Goal: Task Accomplishment & Management: Manage account settings

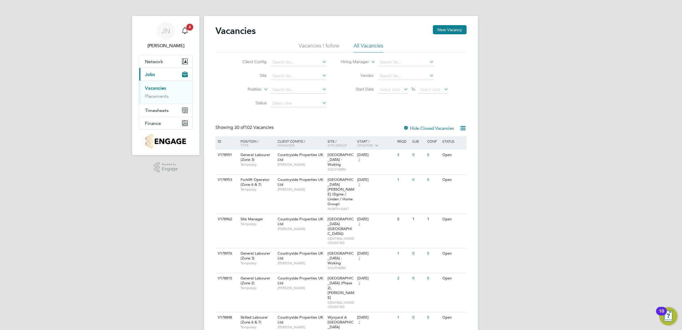
click at [159, 91] on li "Vacancies" at bounding box center [166, 89] width 43 height 8
click at [163, 96] on link "Placements" at bounding box center [157, 95] width 24 height 5
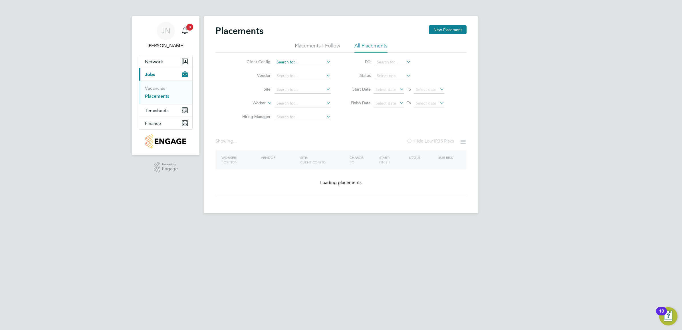
click at [292, 61] on input at bounding box center [303, 62] width 56 height 8
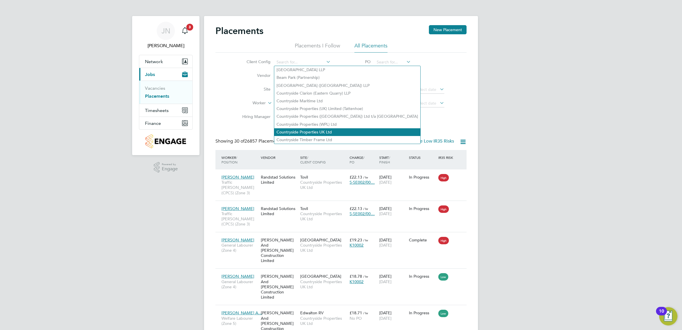
click at [330, 130] on li "Countryside Properties UK Ltd" at bounding box center [347, 132] width 146 height 8
type input "Countryside Properties UK Ltd"
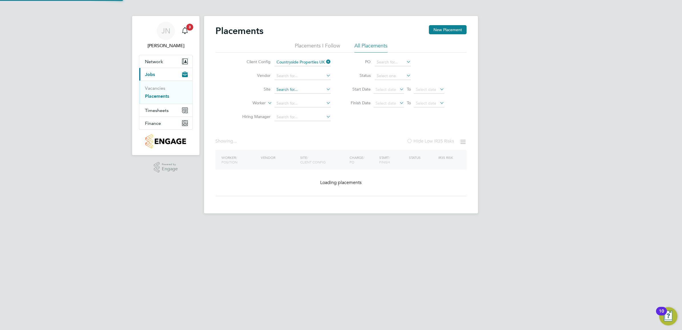
click at [300, 92] on input at bounding box center [303, 90] width 56 height 8
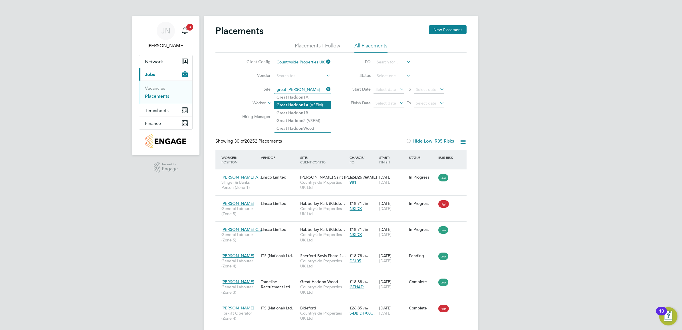
click at [313, 104] on li "Great Haddon 1A (VSEM)" at bounding box center [302, 105] width 57 height 8
type input "Great Haddon 1A (VSEM)"
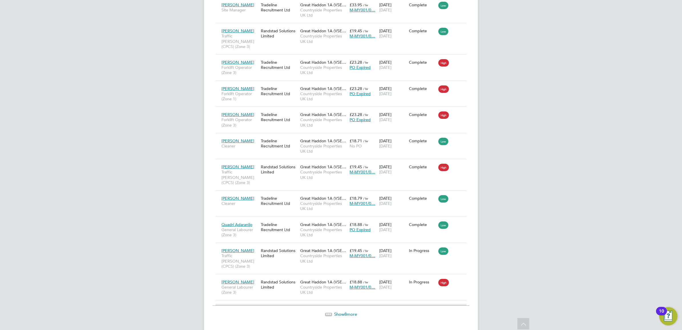
click at [350, 311] on span "Show 8 more" at bounding box center [345, 313] width 23 height 5
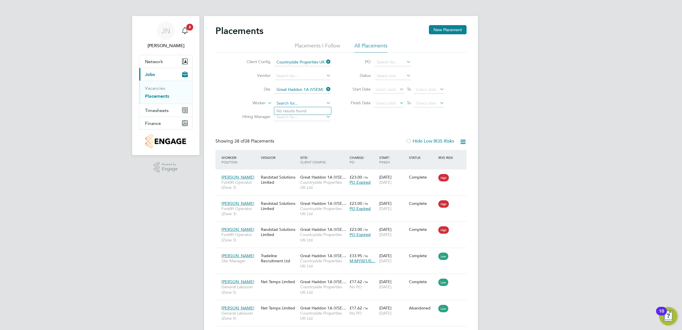
click at [299, 104] on input at bounding box center [303, 103] width 56 height 8
type input "[PERSON_NAME]"
click at [156, 113] on span "Timesheets" at bounding box center [157, 110] width 24 height 5
click at [162, 101] on link "Timesheets" at bounding box center [157, 100] width 24 height 5
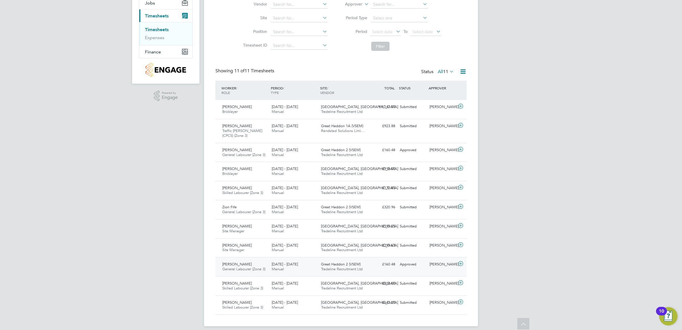
click at [353, 264] on span "Great Haddon 2 (VSEM)" at bounding box center [341, 264] width 40 height 5
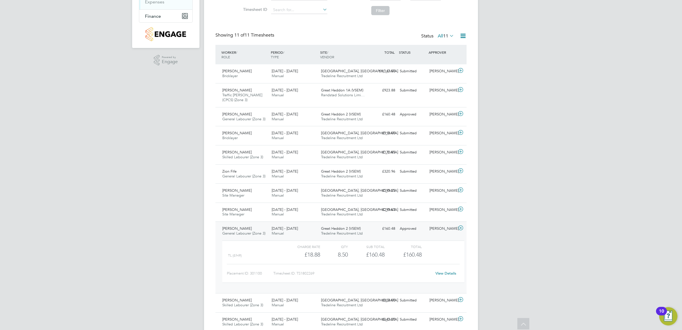
click at [409, 228] on div "Approved" at bounding box center [413, 228] width 30 height 9
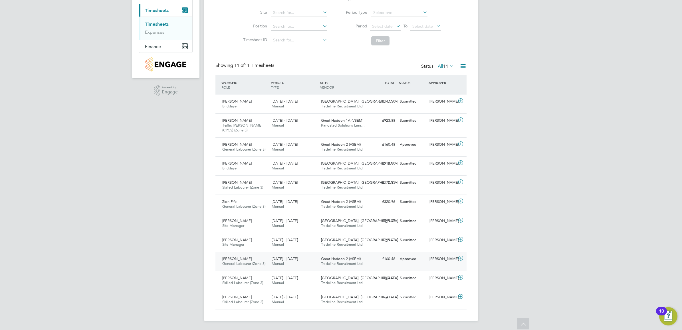
click at [332, 263] on span "Tradeline Recruitment Ltd" at bounding box center [342, 263] width 42 height 5
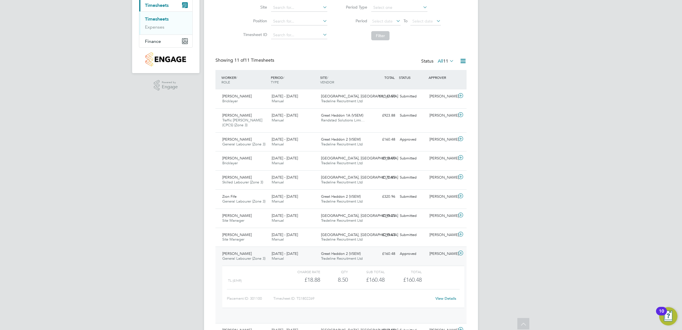
click at [331, 262] on div "Great Haddon 2 (VSEM) Tradeline Recruitment Ltd" at bounding box center [343, 256] width 49 height 14
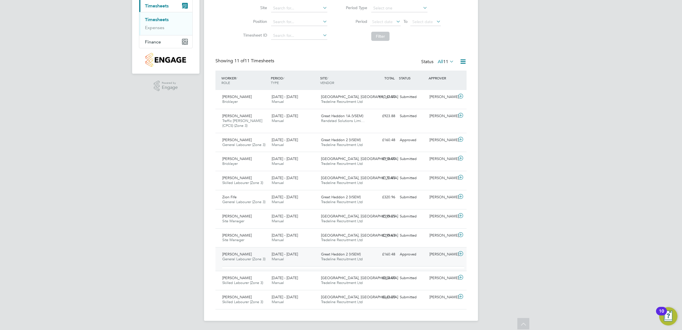
click at [331, 262] on div "Great Haddon 2 (VSEM) Tradeline Recruitment Ltd" at bounding box center [343, 257] width 49 height 14
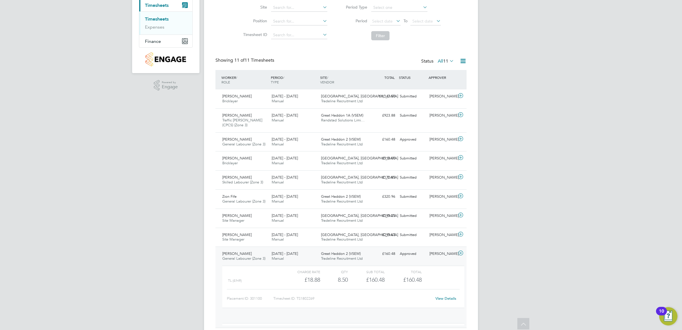
click at [330, 262] on div "Great Haddon 2 (VSEM) Tradeline Recruitment Ltd" at bounding box center [343, 256] width 49 height 14
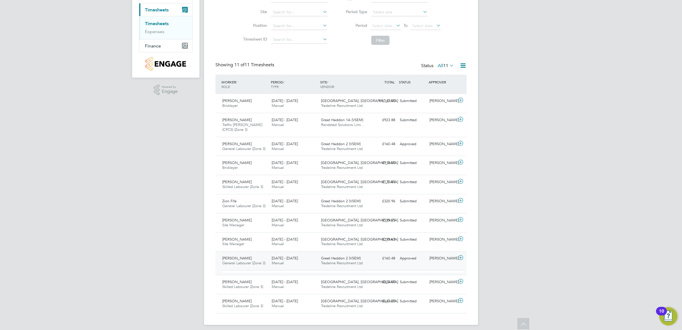
click at [330, 262] on span "Tradeline Recruitment Ltd" at bounding box center [342, 262] width 42 height 5
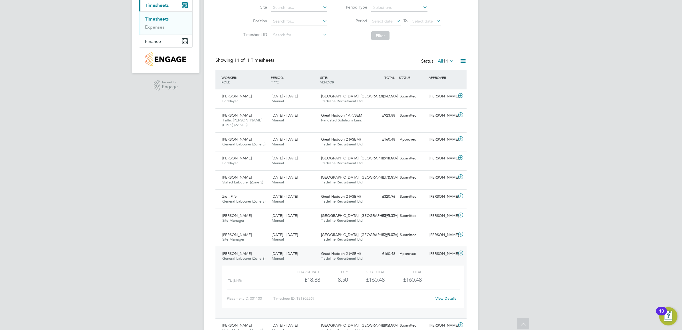
click at [330, 262] on div "Great Haddon 2 (VSEM) Tradeline Recruitment Ltd" at bounding box center [343, 256] width 49 height 14
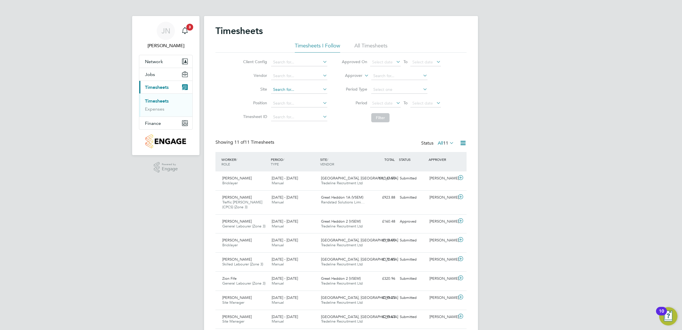
click at [288, 88] on input at bounding box center [299, 90] width 56 height 8
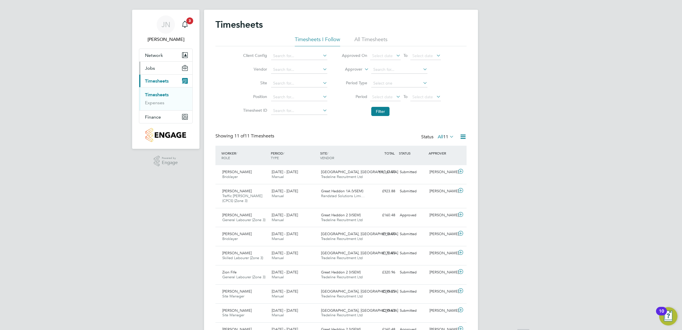
scroll to position [6, 0]
click at [157, 82] on span "Timesheets" at bounding box center [157, 81] width 24 height 5
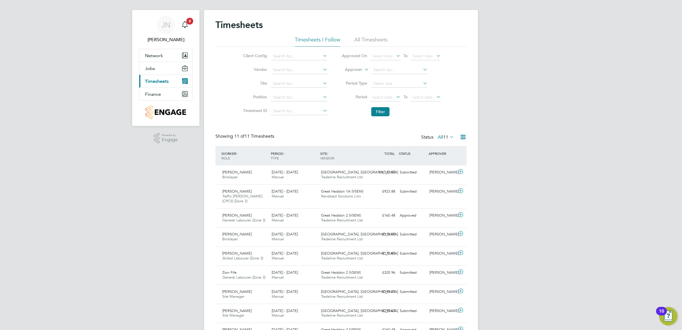
click at [157, 82] on span "Timesheets" at bounding box center [157, 81] width 24 height 5
click at [152, 81] on span "Timesheets" at bounding box center [157, 81] width 24 height 5
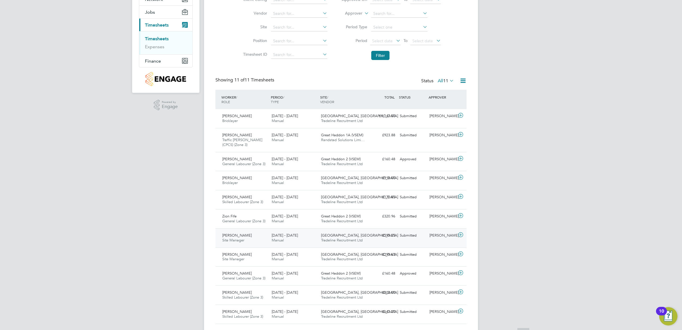
scroll to position [77, 0]
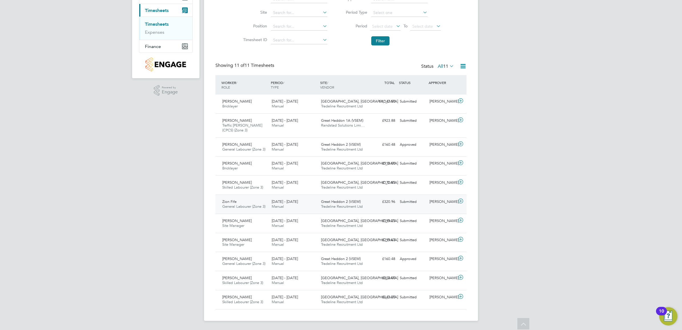
click at [328, 198] on div "Great Haddon 2 (VSEM) Tradeline Recruitment Ltd" at bounding box center [343, 204] width 49 height 14
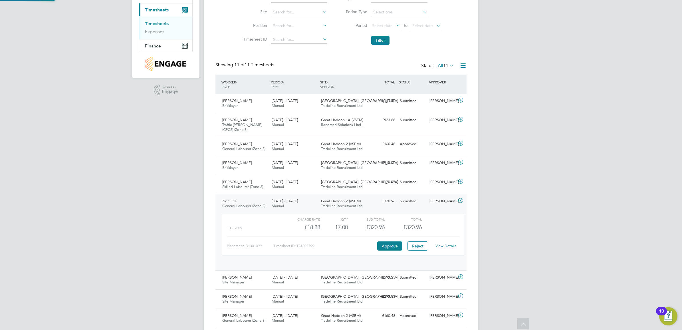
scroll to position [9, 56]
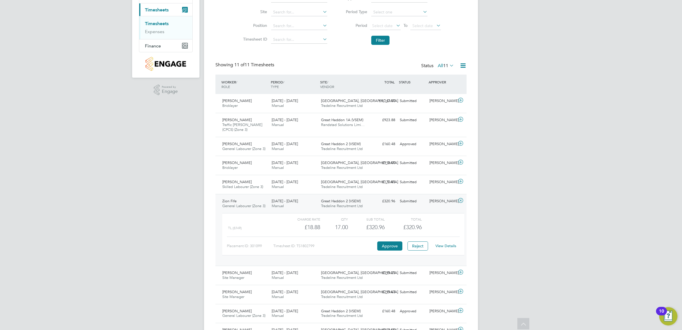
click at [375, 197] on div "£320.96 Submitted" at bounding box center [383, 200] width 30 height 9
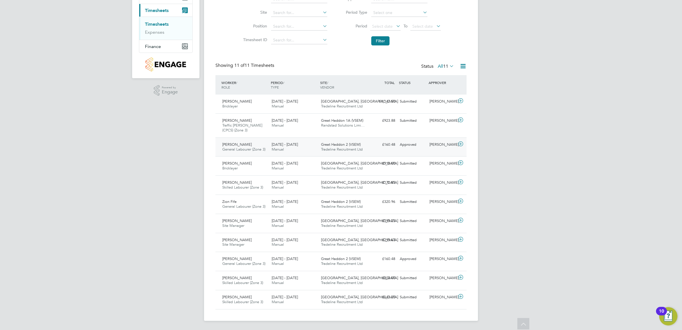
drag, startPoint x: 327, startPoint y: 146, endPoint x: 330, endPoint y: 146, distance: 2.9
click at [328, 146] on span "Great Haddon 2 (VSEM)" at bounding box center [341, 144] width 40 height 5
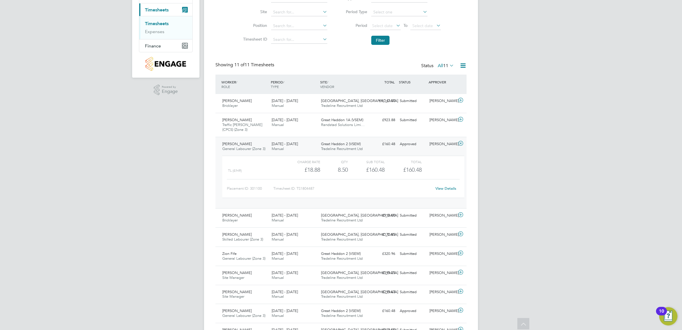
click at [349, 148] on span "Tradeline Recruitment Ltd" at bounding box center [342, 148] width 42 height 5
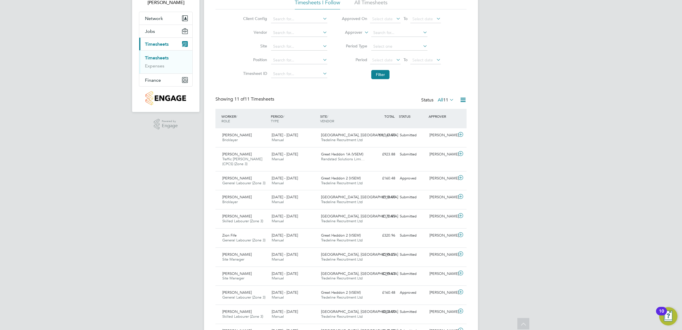
scroll to position [0, 0]
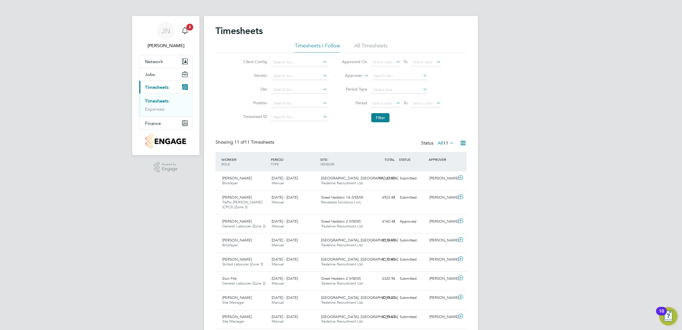
click at [162, 86] on span "Timesheets" at bounding box center [157, 87] width 24 height 5
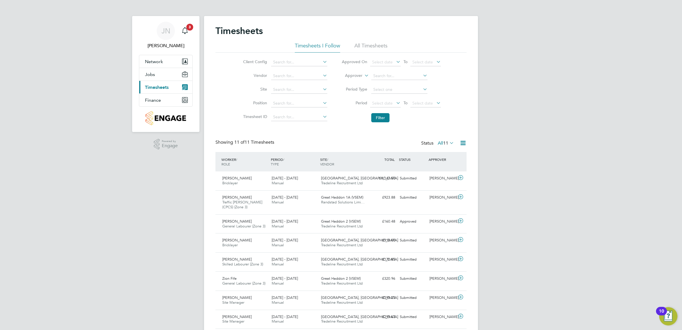
click at [164, 89] on span "Timesheets" at bounding box center [157, 87] width 24 height 5
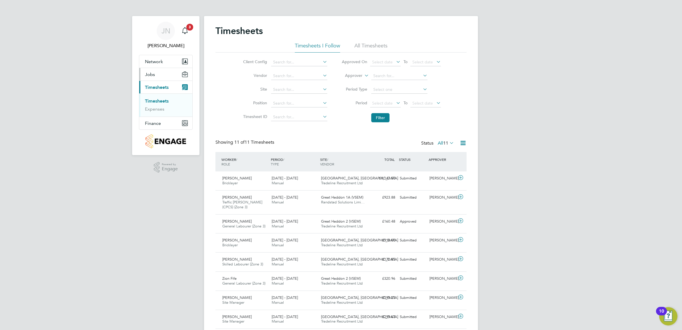
click at [157, 74] on button "Jobs" at bounding box center [165, 74] width 53 height 13
click at [161, 95] on link "Placements" at bounding box center [157, 95] width 24 height 5
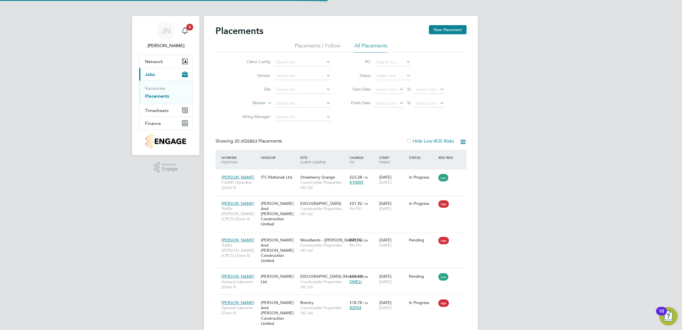
scroll to position [22, 40]
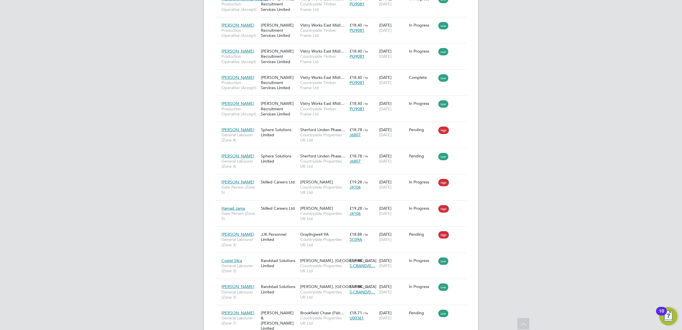
drag, startPoint x: 345, startPoint y: 300, endPoint x: 346, endPoint y: 296, distance: 4.2
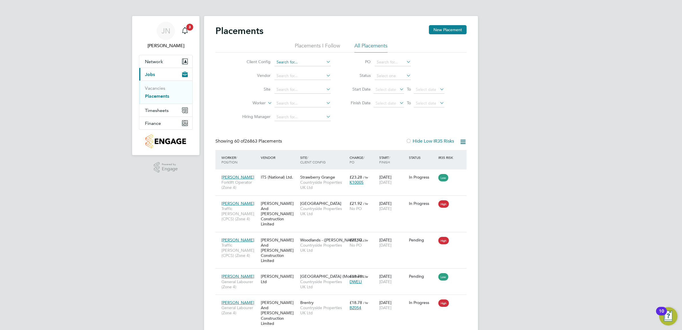
click at [302, 61] on input at bounding box center [303, 62] width 56 height 8
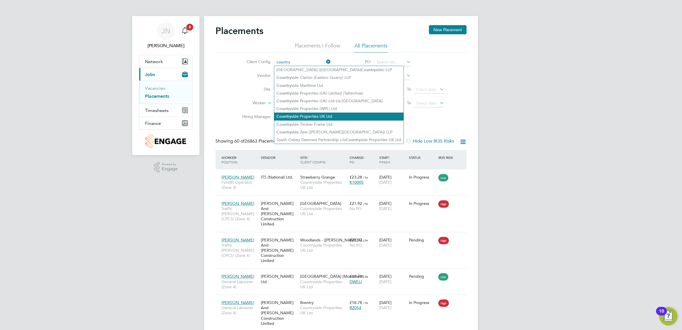
click at [336, 119] on li "Country side Properties UK Ltd" at bounding box center [338, 116] width 129 height 8
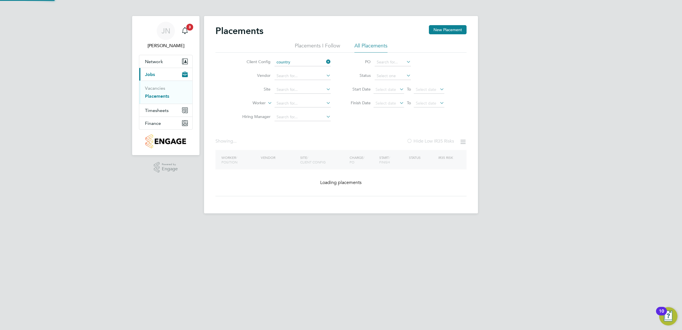
type input "Countryside Properties UK Ltd"
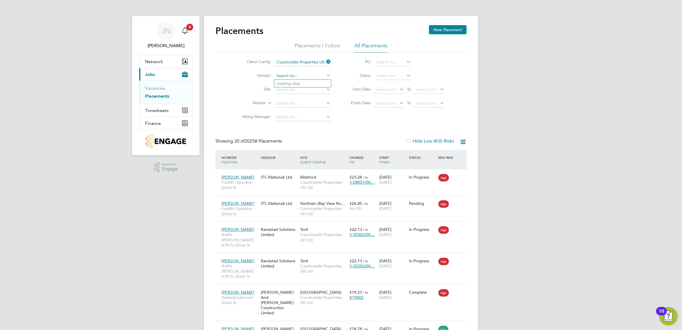
click at [300, 76] on input at bounding box center [303, 76] width 56 height 8
click at [260, 92] on label "Site" at bounding box center [254, 89] width 33 height 5
click at [292, 90] on input at bounding box center [303, 90] width 56 height 8
click at [313, 104] on li "Great Hadd on 1A (VSEM)" at bounding box center [302, 105] width 57 height 8
type input "Great Haddon 1A (VSEM)"
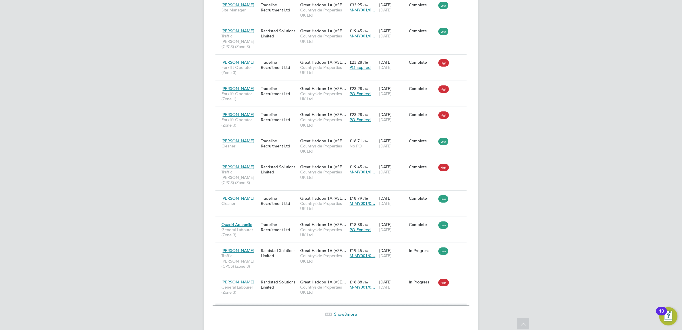
click at [343, 311] on span "Show 8 more" at bounding box center [345, 313] width 23 height 5
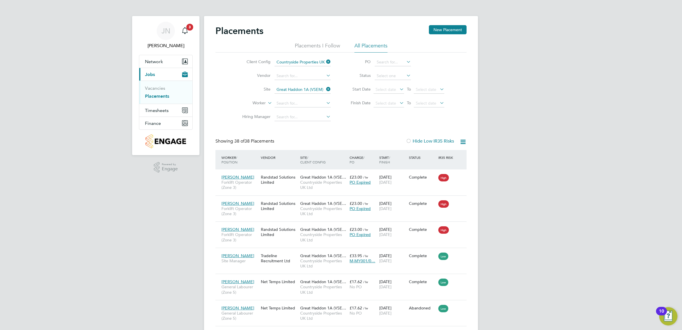
click at [386, 161] on span "/ Finish" at bounding box center [384, 159] width 11 height 9
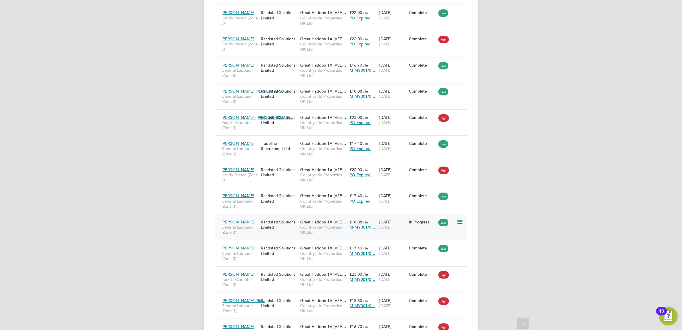
click at [359, 226] on span "M-MY001/0…" at bounding box center [363, 226] width 26 height 5
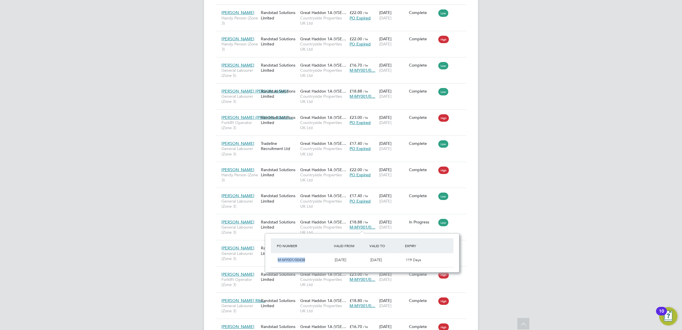
drag, startPoint x: 307, startPoint y: 260, endPoint x: 278, endPoint y: 263, distance: 29.3
click at [278, 263] on div "M-MY001/00438" at bounding box center [304, 259] width 57 height 9
drag, startPoint x: 278, startPoint y: 263, endPoint x: 285, endPoint y: 261, distance: 6.9
copy span "M-MY001/00438"
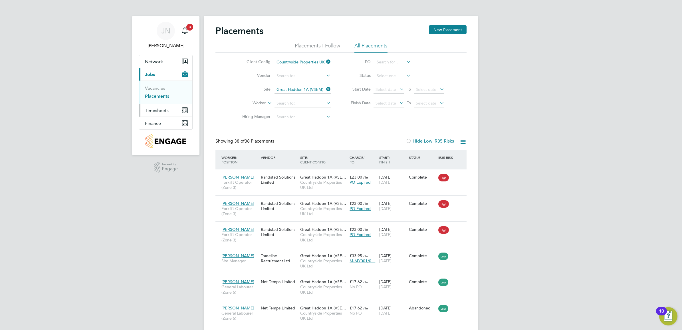
click at [160, 109] on span "Timesheets" at bounding box center [157, 110] width 24 height 5
click at [161, 112] on span "Timesheets" at bounding box center [157, 110] width 24 height 5
click at [156, 95] on ul "Timesheets Expenses" at bounding box center [165, 104] width 53 height 23
drag, startPoint x: 156, startPoint y: 95, endPoint x: 159, endPoint y: 102, distance: 7.3
click at [159, 102] on link "Timesheets" at bounding box center [157, 100] width 24 height 5
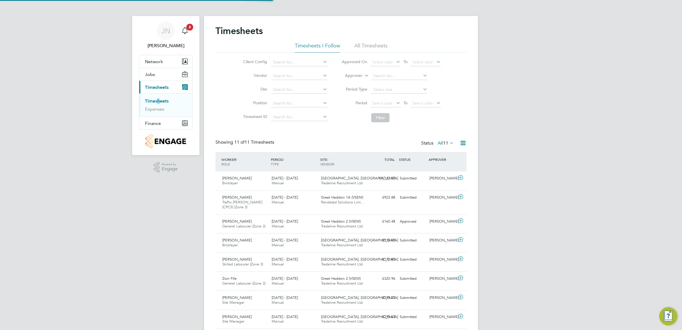
scroll to position [14, 49]
click at [273, 219] on span "[DATE] - [DATE]" at bounding box center [285, 221] width 26 height 5
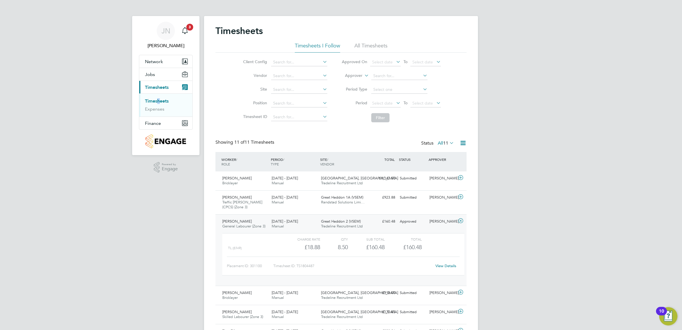
click at [409, 221] on div "Approved" at bounding box center [413, 221] width 30 height 9
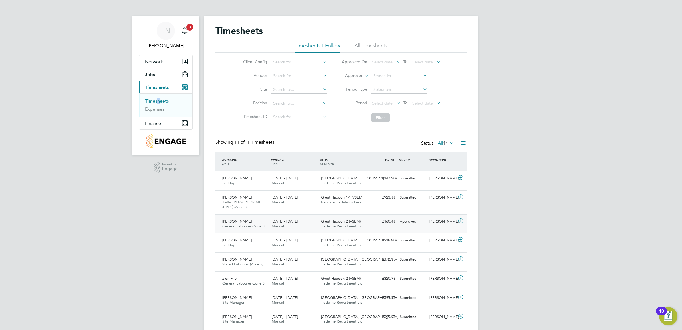
click at [329, 228] on div "Great Haddon 2 (VSEM) Tradeline Recruitment Ltd" at bounding box center [343, 224] width 49 height 14
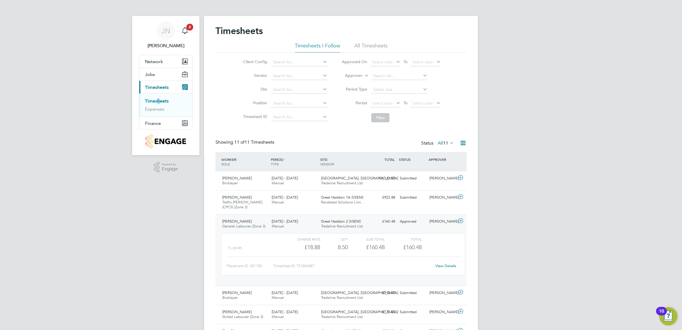
click at [447, 264] on link "View Details" at bounding box center [446, 265] width 21 height 5
click at [550, 189] on div "JN [PERSON_NAME] Notifications 3 Applications: Network Team Members Sites Worke…" at bounding box center [341, 229] width 682 height 459
click at [410, 227] on div "[PERSON_NAME] General Labourer (Zone 3) [DATE] - [DATE] [DATE] - [DATE] Manual …" at bounding box center [341, 250] width 251 height 72
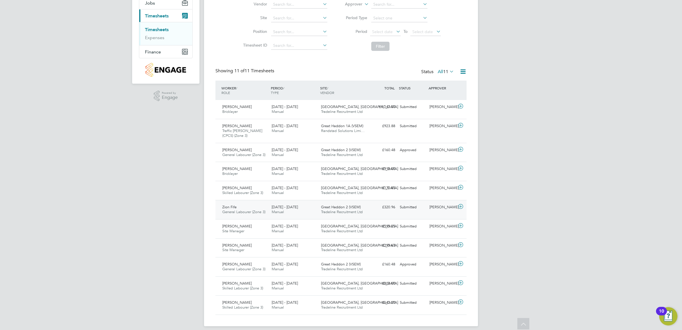
click at [359, 211] on span "Tradeline Recruitment Ltd" at bounding box center [342, 211] width 42 height 5
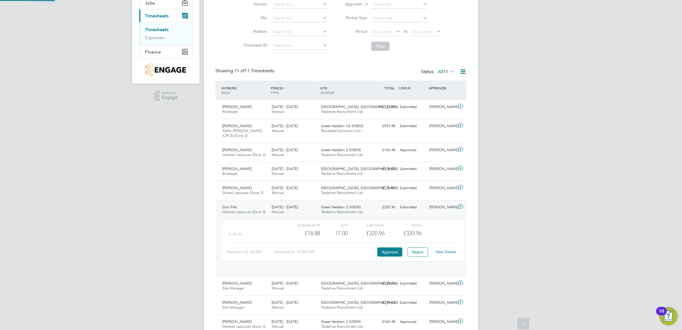
scroll to position [9, 56]
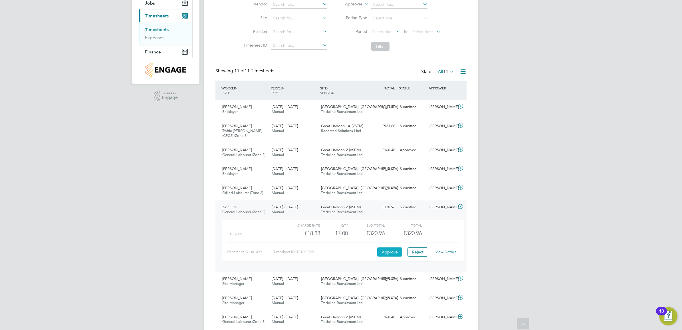
click at [390, 250] on button "Approve" at bounding box center [389, 251] width 25 height 9
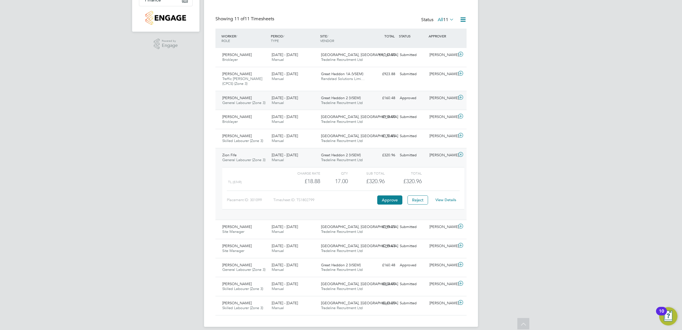
scroll to position [130, 0]
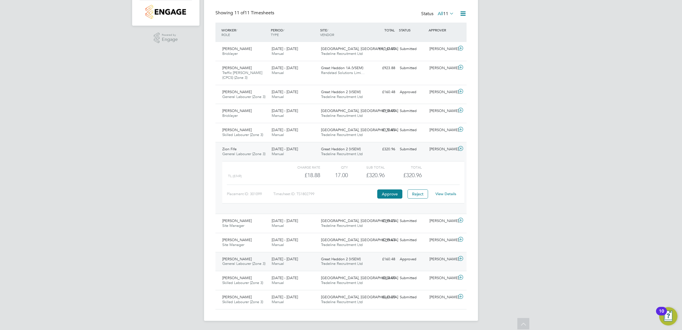
click at [353, 263] on span "Tradeline Recruitment Ltd" at bounding box center [342, 263] width 42 height 5
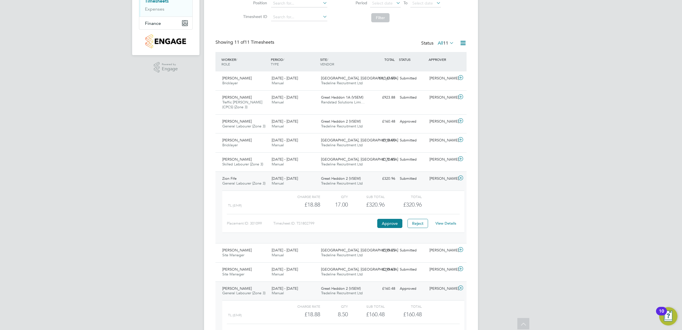
scroll to position [59, 0]
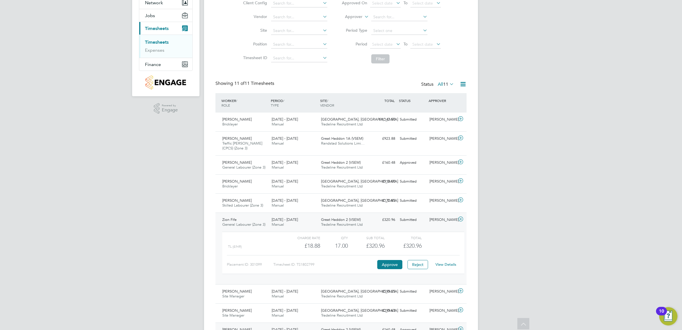
click at [574, 179] on div "JN [PERSON_NAME] Notifications 3 Applications: Network Team Members Sites Worke…" at bounding box center [341, 197] width 682 height 512
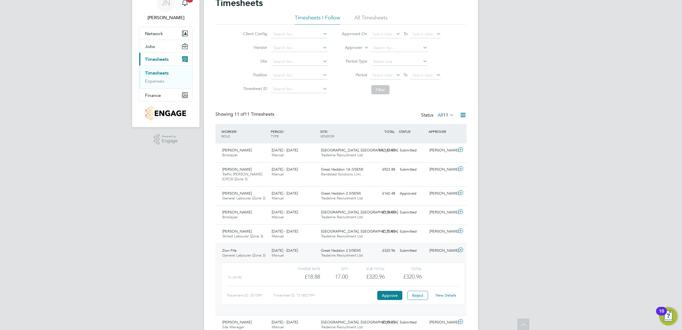
scroll to position [0, 0]
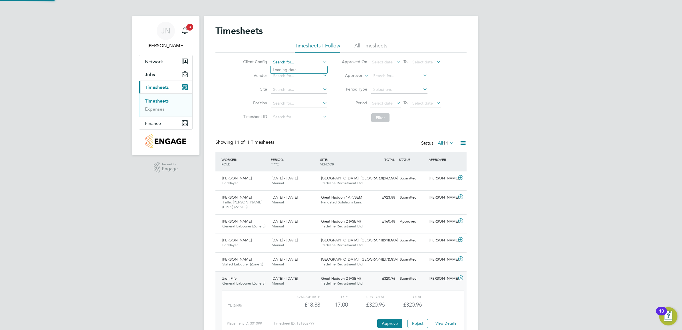
click at [286, 59] on input at bounding box center [299, 62] width 56 height 8
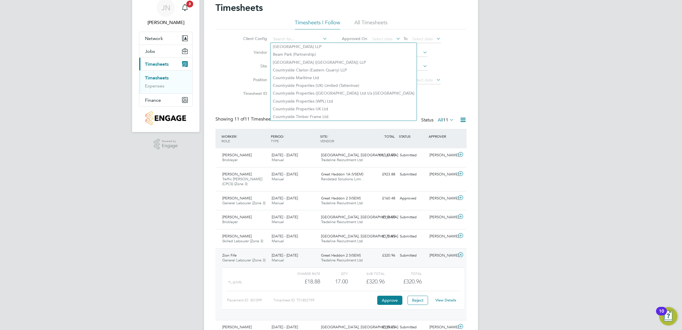
scroll to position [36, 0]
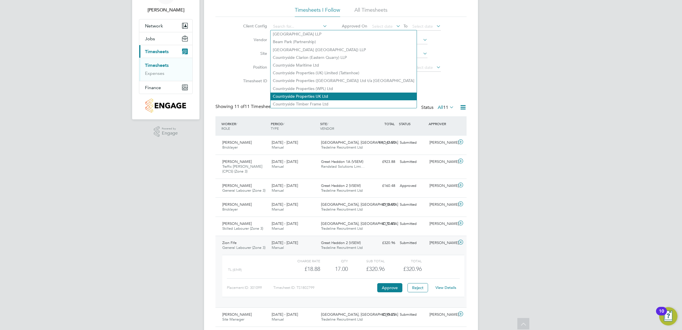
click at [339, 96] on li "Countryside Properties UK Ltd" at bounding box center [344, 97] width 146 height 8
type input "Countryside Properties UK Ltd"
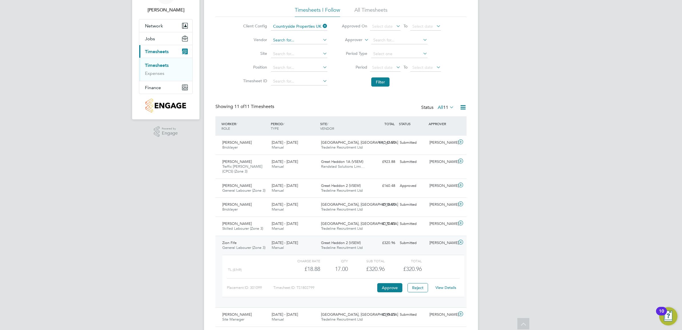
click at [289, 39] on input at bounding box center [299, 40] width 56 height 8
type input "Anderselite Ltd"
click at [329, 41] on li "Vendor Anderselite Ltd" at bounding box center [284, 40] width 100 height 14
click at [322, 39] on icon at bounding box center [322, 40] width 0 height 8
click at [293, 52] on input at bounding box center [299, 54] width 56 height 8
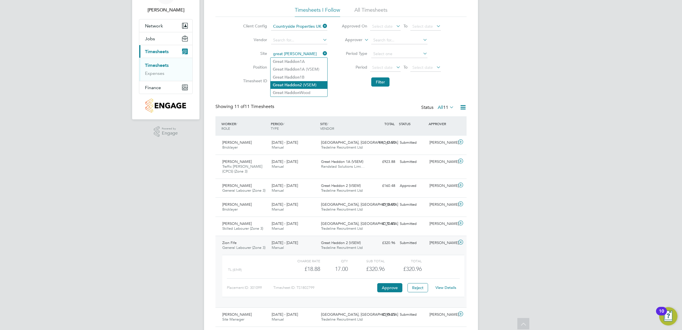
click at [305, 83] on li "Great Haddon 2 (VSEM)" at bounding box center [299, 85] width 57 height 8
type input "Great Haddon 2 (VSEM)"
click at [276, 66] on input at bounding box center [299, 68] width 56 height 8
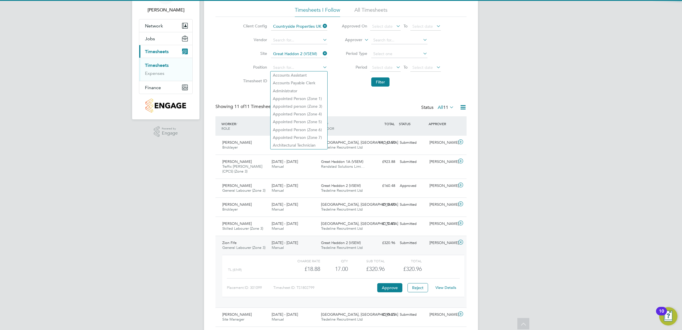
click at [465, 91] on div "Timesheets Timesheets I Follow All Timesheets Client Config Countryside Propert…" at bounding box center [341, 222] width 251 height 466
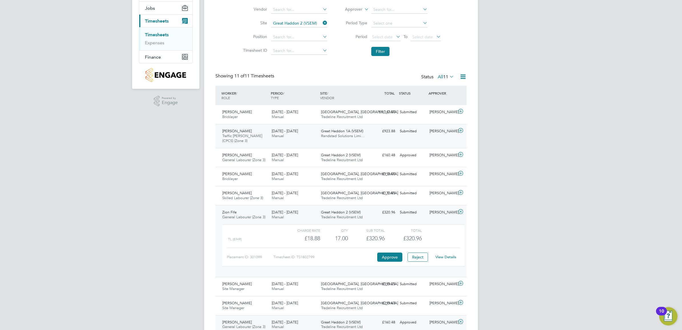
scroll to position [107, 0]
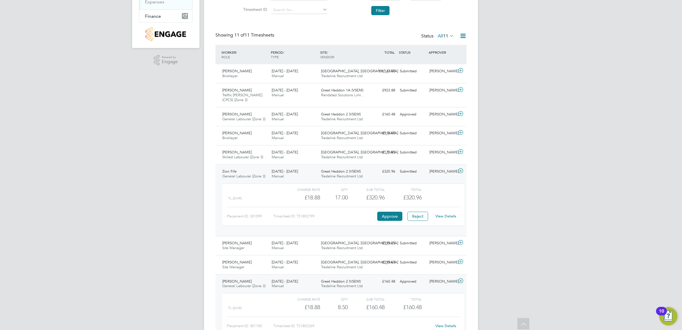
click at [522, 203] on div "JN [PERSON_NAME] Notifications 3 Applications: Network Team Members Sites Worke…" at bounding box center [341, 149] width 682 height 512
click at [330, 286] on span "Tradeline Recruitment Ltd" at bounding box center [342, 285] width 42 height 5
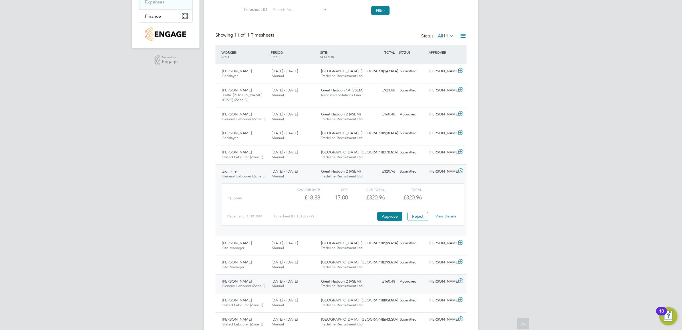
click at [330, 286] on span "Tradeline Recruitment Ltd" at bounding box center [342, 285] width 42 height 5
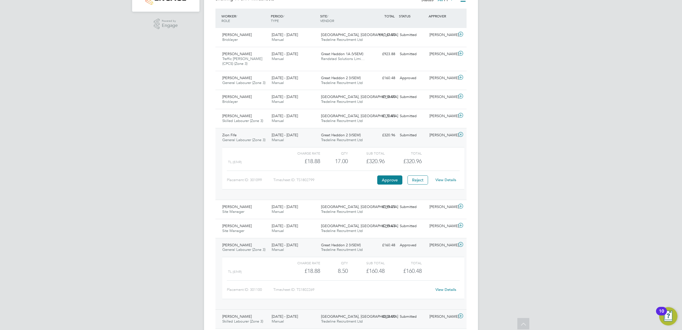
scroll to position [178, 0]
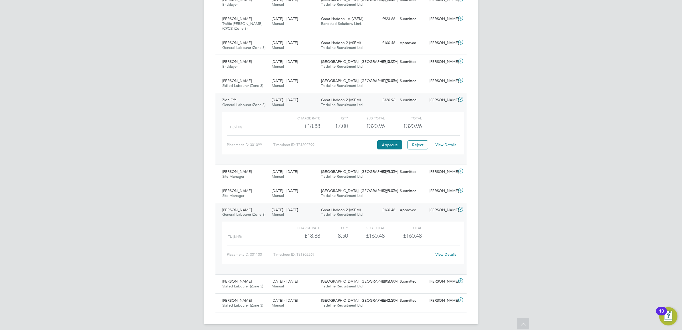
click at [450, 254] on link "View Details" at bounding box center [446, 254] width 21 height 5
click at [391, 144] on button "Approve" at bounding box center [389, 144] width 25 height 9
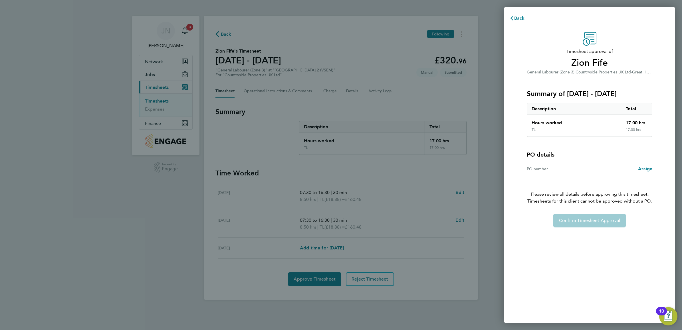
click at [560, 169] on div "PO number" at bounding box center [558, 168] width 63 height 7
click at [652, 168] on span "Assign" at bounding box center [645, 168] width 14 height 5
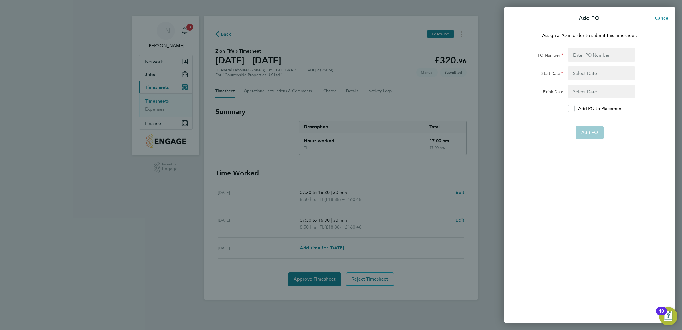
click at [589, 47] on div "Assign a PO in order to submit this timesheet. PO Number Start Date Finish Date…" at bounding box center [589, 174] width 171 height 298
click at [589, 51] on input "PO Number" at bounding box center [601, 55] width 67 height 14
paste input "M-MY001/00438"
type input "M-MY001/00438"
type input "14 Apr 25"
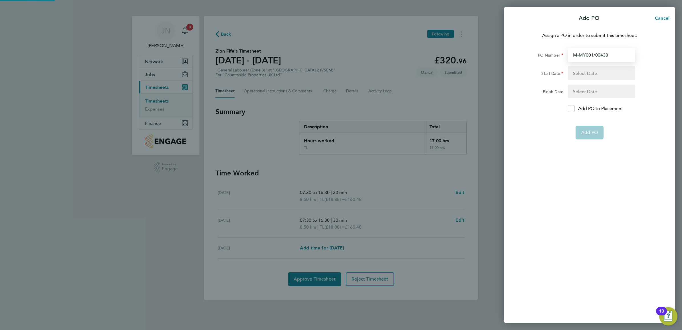
type input "23 Dec 25"
type input "M-MY001/0043"
click at [668, 14] on button "Cancel" at bounding box center [660, 18] width 29 height 11
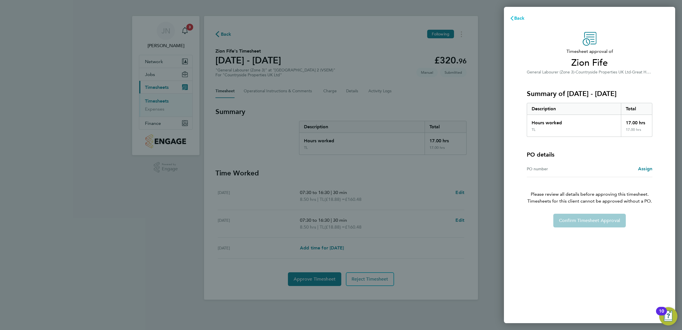
click at [523, 18] on span "Back" at bounding box center [519, 17] width 11 height 5
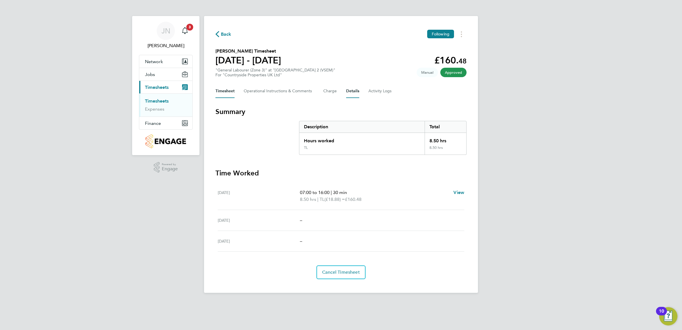
click at [351, 89] on button "Details" at bounding box center [352, 91] width 13 height 14
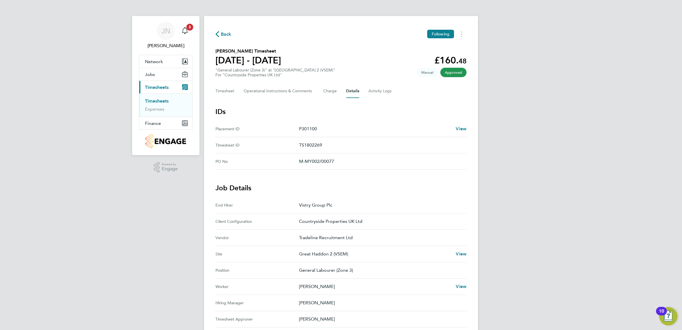
drag, startPoint x: 335, startPoint y: 160, endPoint x: 291, endPoint y: 168, distance: 44.6
click at [291, 168] on No "PO No M-MY002/00077" at bounding box center [341, 161] width 251 height 16
drag, startPoint x: 291, startPoint y: 168, endPoint x: 315, endPoint y: 163, distance: 24.7
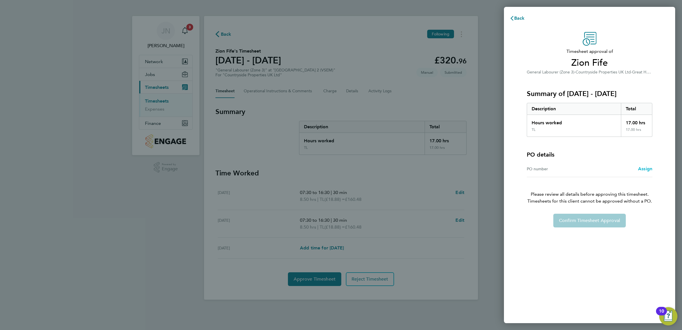
click at [645, 168] on span "Assign" at bounding box center [645, 168] width 14 height 5
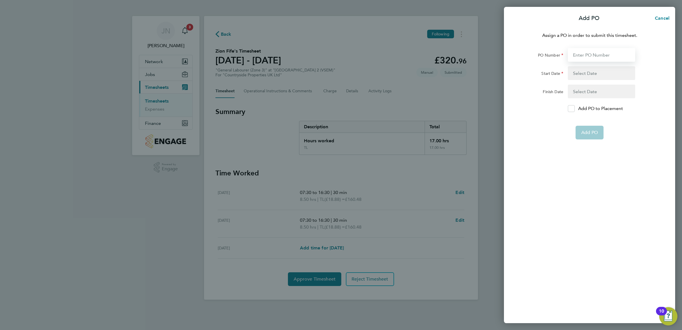
click at [593, 56] on input "PO Number" at bounding box center [601, 55] width 67 height 14
paste input "M-MY002/00077"
type input "M-MY002/00077"
click at [640, 143] on div "Assign a PO in order to submit this timesheet. PO Number M-MY002/00077 Start Da…" at bounding box center [589, 174] width 171 height 298
click at [593, 67] on button "button" at bounding box center [601, 73] width 67 height 14
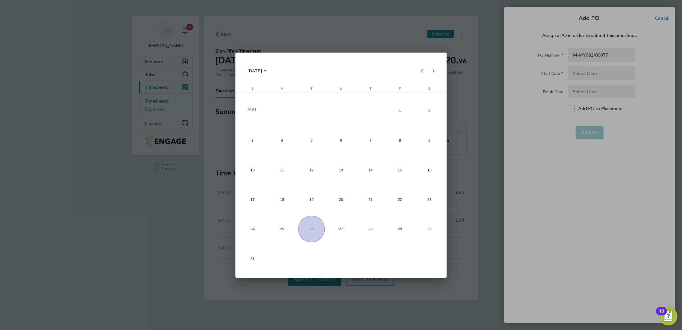
click at [280, 170] on span "11" at bounding box center [282, 170] width 27 height 27
type input "11 Aug 25"
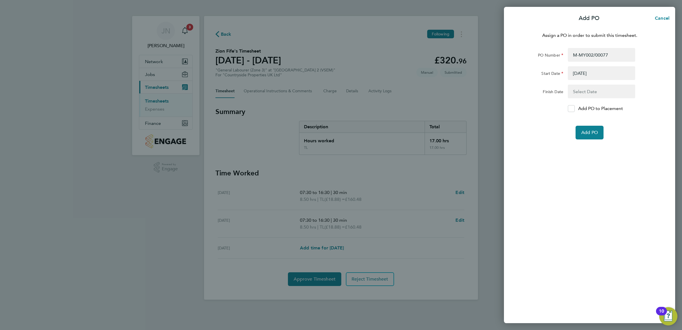
click at [592, 88] on button "button" at bounding box center [601, 92] width 67 height 14
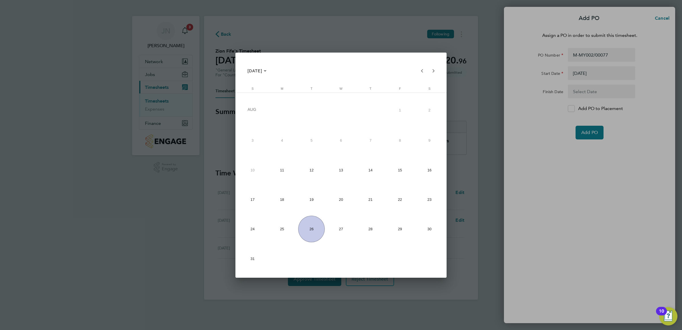
click at [259, 202] on span "17" at bounding box center [253, 199] width 27 height 27
type input "17 Aug 25"
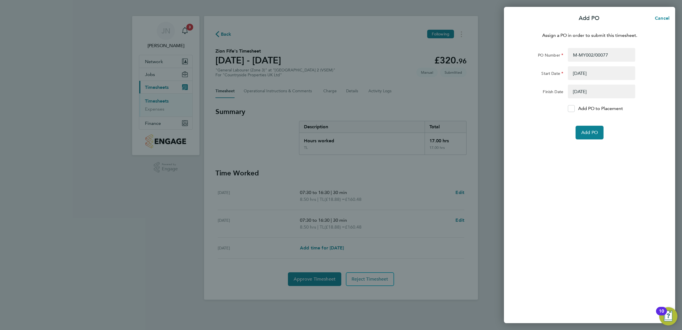
click at [565, 102] on form "PO Number M-MY002/00077 Start Date 11 Aug 25 Finish Date 17 Aug 25 Add PO to Pl…" at bounding box center [589, 93] width 139 height 91
click at [569, 105] on div at bounding box center [571, 108] width 7 height 7
click at [574, 108] on input "Add PO to Placement" at bounding box center [574, 108] width 0 height 0
click at [594, 129] on button "Add PO" at bounding box center [590, 133] width 28 height 14
click at [597, 132] on span "Add PO" at bounding box center [590, 133] width 17 height 6
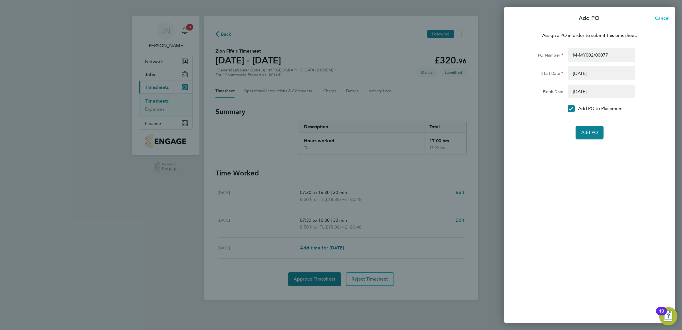
click at [662, 18] on span "Cancel" at bounding box center [662, 17] width 16 height 5
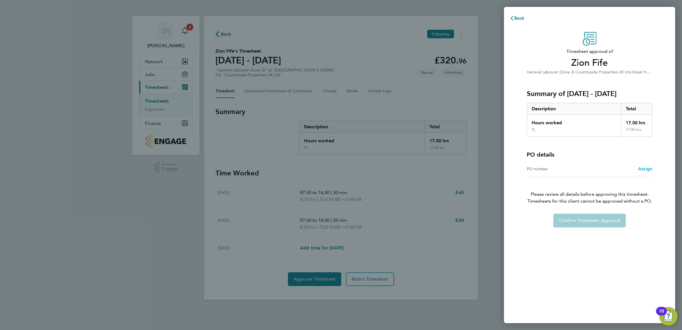
click at [641, 168] on span "Assign" at bounding box center [645, 168] width 14 height 5
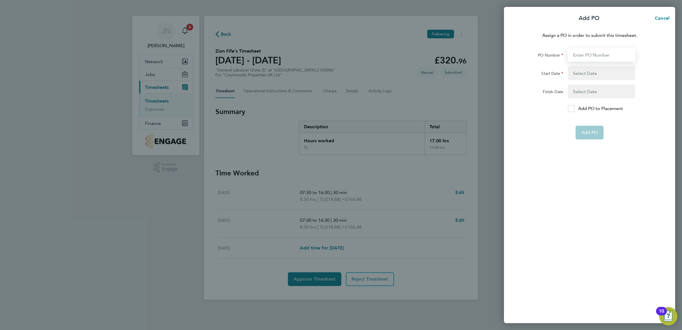
click at [587, 56] on input "PO Number" at bounding box center [601, 55] width 67 height 14
paste input "M-MY002/00077"
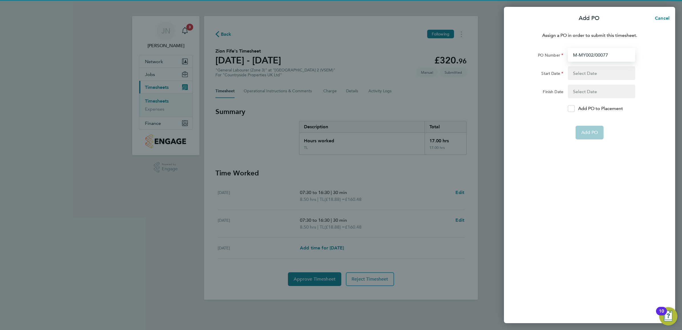
click at [572, 57] on input "M-MY002/00077" at bounding box center [601, 55] width 67 height 14
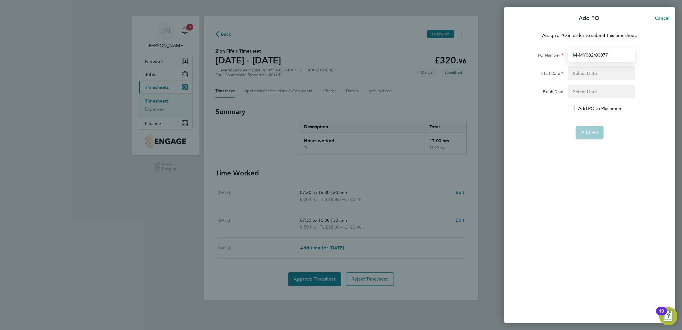
type input "M-MY002/00077"
type input "23 Oct 24"
type input "31 Aug 25"
type input "M-MY002/00077"
click at [583, 75] on button "button" at bounding box center [601, 73] width 67 height 14
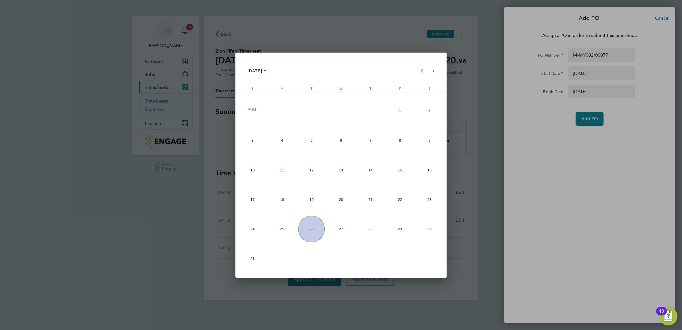
click at [482, 68] on div at bounding box center [341, 165] width 682 height 330
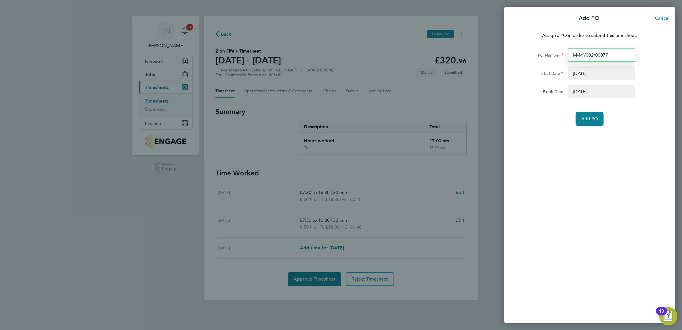
click at [592, 60] on input "M-MY002/00077" at bounding box center [601, 55] width 67 height 14
click at [595, 74] on button "button" at bounding box center [601, 73] width 67 height 14
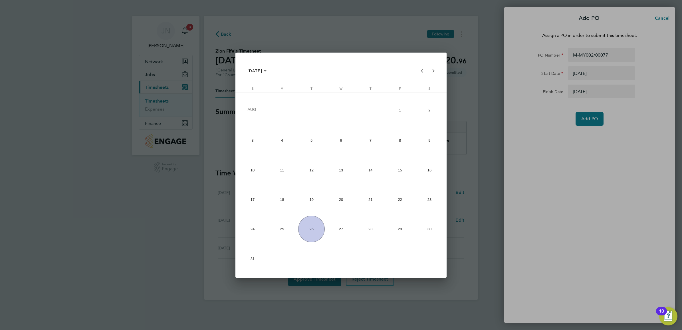
click at [632, 124] on div at bounding box center [341, 165] width 682 height 330
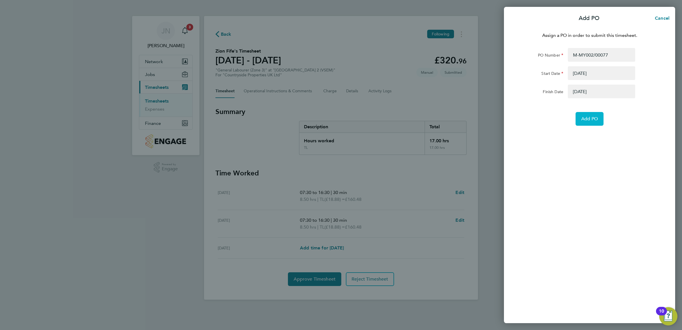
click at [596, 119] on span "Add PO" at bounding box center [590, 119] width 17 height 6
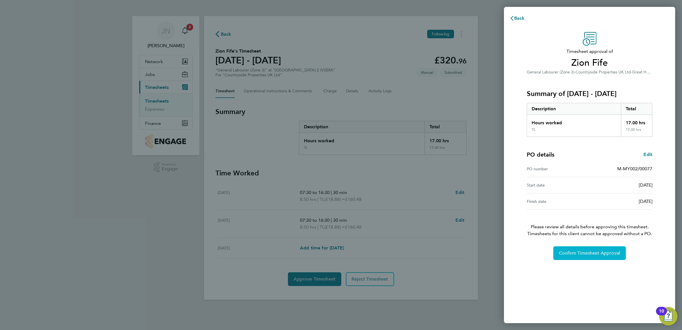
click at [598, 254] on span "Confirm Timesheet Approval" at bounding box center [589, 253] width 61 height 6
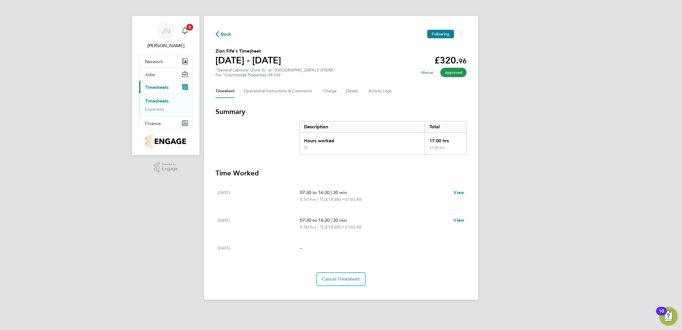
click at [156, 101] on link "Timesheets" at bounding box center [157, 100] width 24 height 5
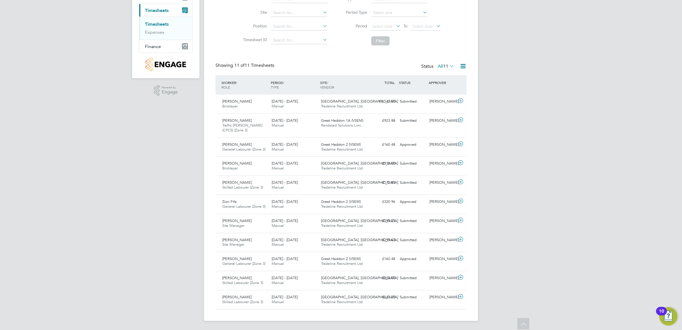
drag, startPoint x: 337, startPoint y: 226, endPoint x: 613, endPoint y: 259, distance: 278.4
click at [626, 264] on div "JN [PERSON_NAME] Notifications 3 Applications: Network Team Members Sites Worke…" at bounding box center [341, 126] width 682 height 407
click at [329, 204] on span "Tradeline Recruitment Ltd" at bounding box center [342, 206] width 42 height 5
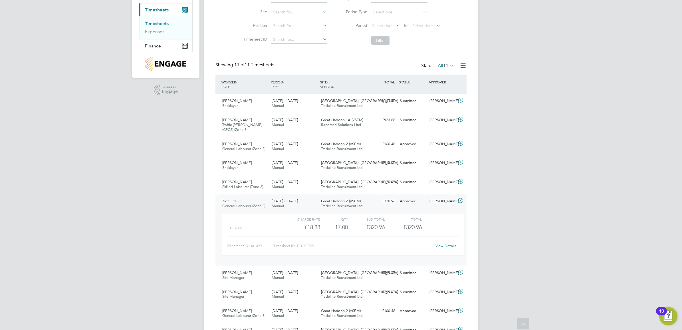
click at [329, 204] on span "Tradeline Recruitment Ltd" at bounding box center [342, 205] width 42 height 5
